Goal: Check status

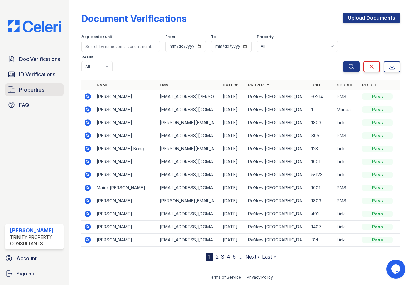
click at [37, 89] on span "Properties" at bounding box center [31, 90] width 25 height 8
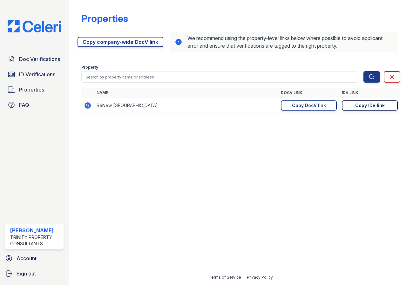
click at [370, 108] on div "Copy IDV link" at bounding box center [370, 105] width 30 height 6
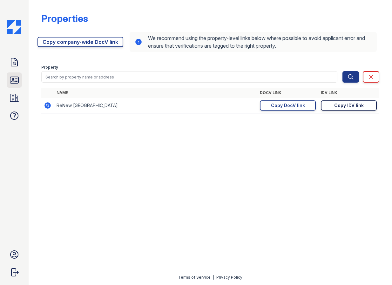
click at [11, 85] on icon at bounding box center [14, 80] width 10 height 10
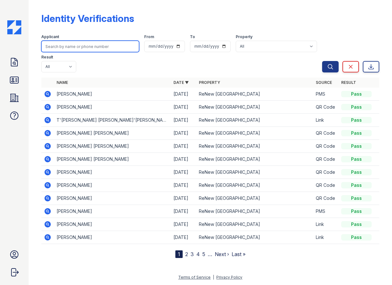
click at [82, 49] on input "search" at bounding box center [90, 46] width 98 height 11
type input "[PERSON_NAME]"
click at [322, 61] on button "Search" at bounding box center [330, 66] width 17 height 11
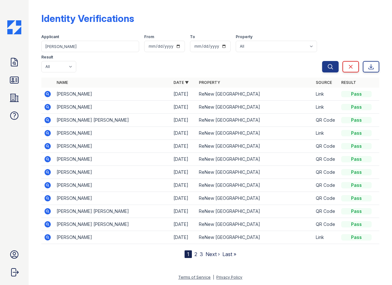
click at [47, 109] on icon at bounding box center [47, 107] width 6 height 6
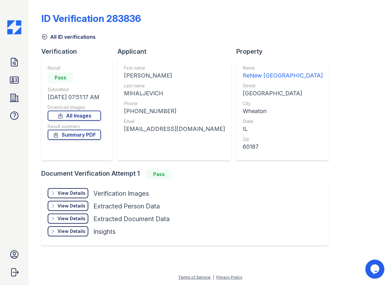
click at [78, 191] on div "View Details" at bounding box center [72, 193] width 28 height 6
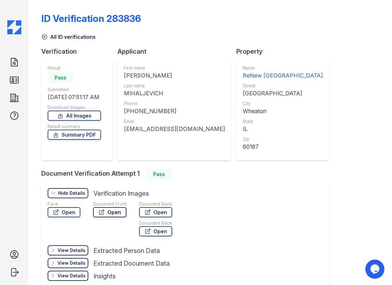
click at [98, 214] on link "Open" at bounding box center [109, 212] width 33 height 10
click at [11, 83] on icon at bounding box center [14, 80] width 8 height 6
